Goal: Task Accomplishment & Management: Complete application form

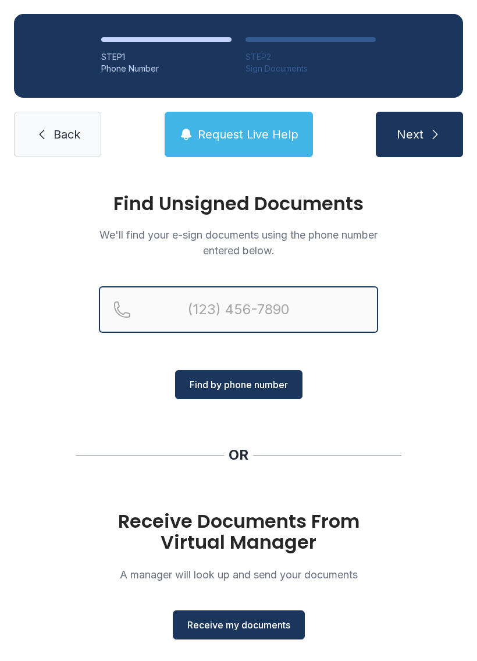
click at [325, 306] on input "Reservation phone number" at bounding box center [238, 309] width 279 height 47
type input "(478)"
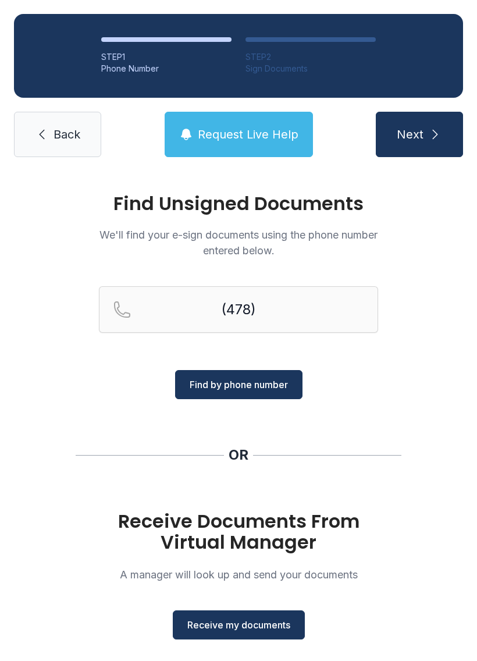
click at [415, 392] on div "Find Unsigned Documents We'll find your e-sign documents using the phone number…" at bounding box center [238, 428] width 477 height 515
click at [256, 617] on button "Receive my documents" at bounding box center [239, 624] width 132 height 29
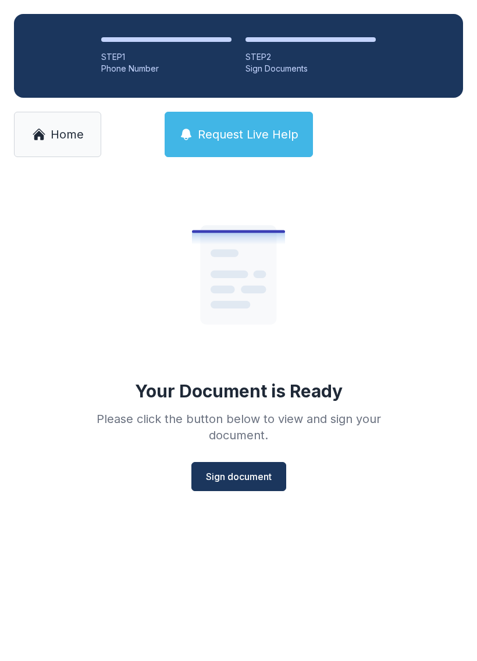
click at [248, 471] on span "Sign document" at bounding box center [239, 477] width 66 height 14
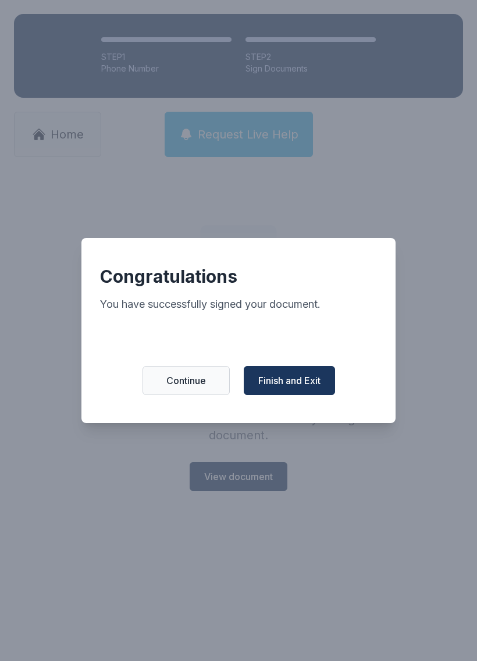
click at [307, 385] on span "Finish and Exit" at bounding box center [289, 381] width 62 height 14
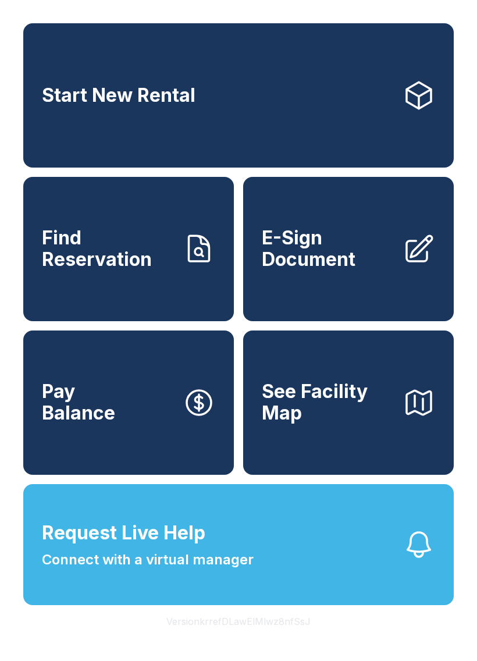
click at [364, 246] on span "E-Sign Document" at bounding box center [328, 249] width 132 height 42
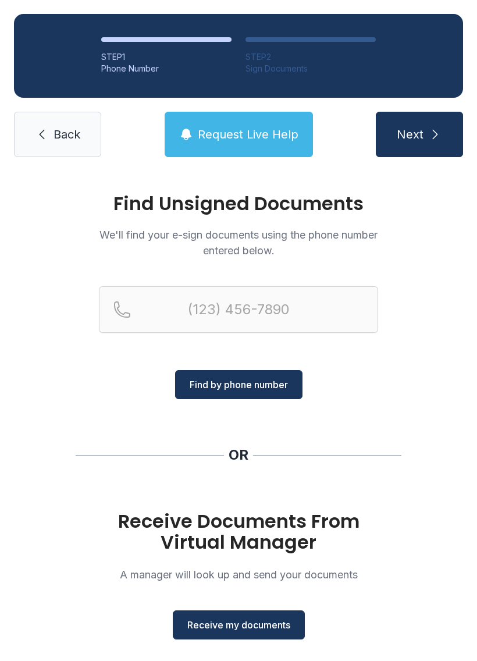
click at [263, 612] on button "Receive my documents" at bounding box center [239, 624] width 132 height 29
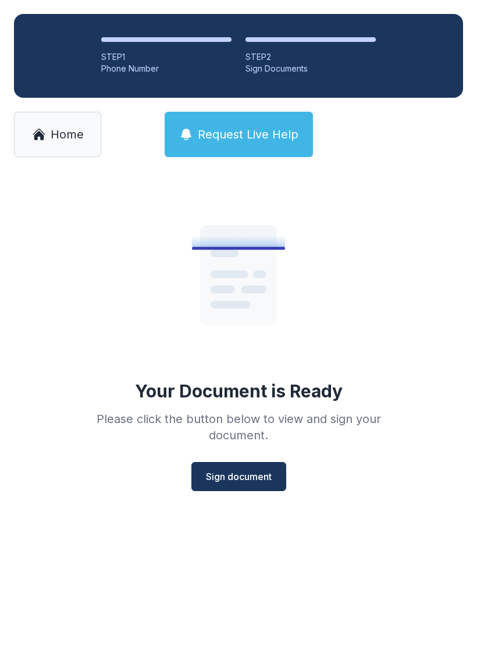
click at [252, 481] on span "Sign document" at bounding box center [239, 477] width 66 height 14
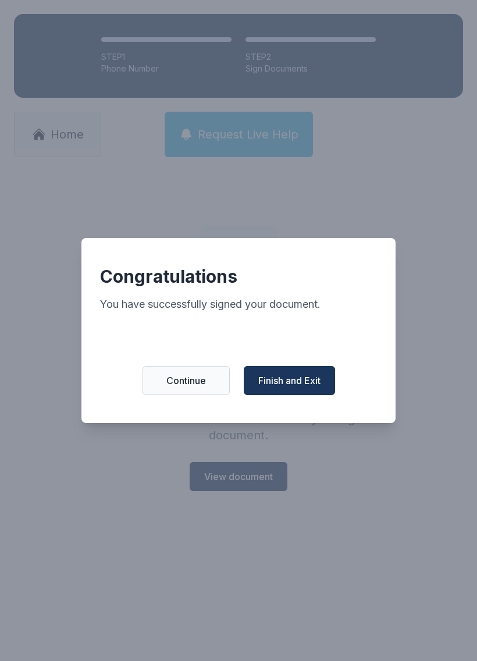
click at [315, 372] on button "Finish and Exit" at bounding box center [289, 380] width 91 height 29
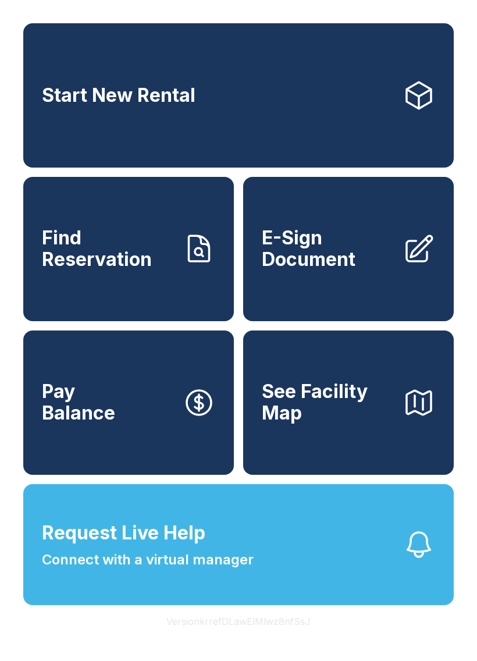
click at [269, 420] on span "See Facility Map" at bounding box center [328, 402] width 132 height 42
